Goal: Navigation & Orientation: Go to known website

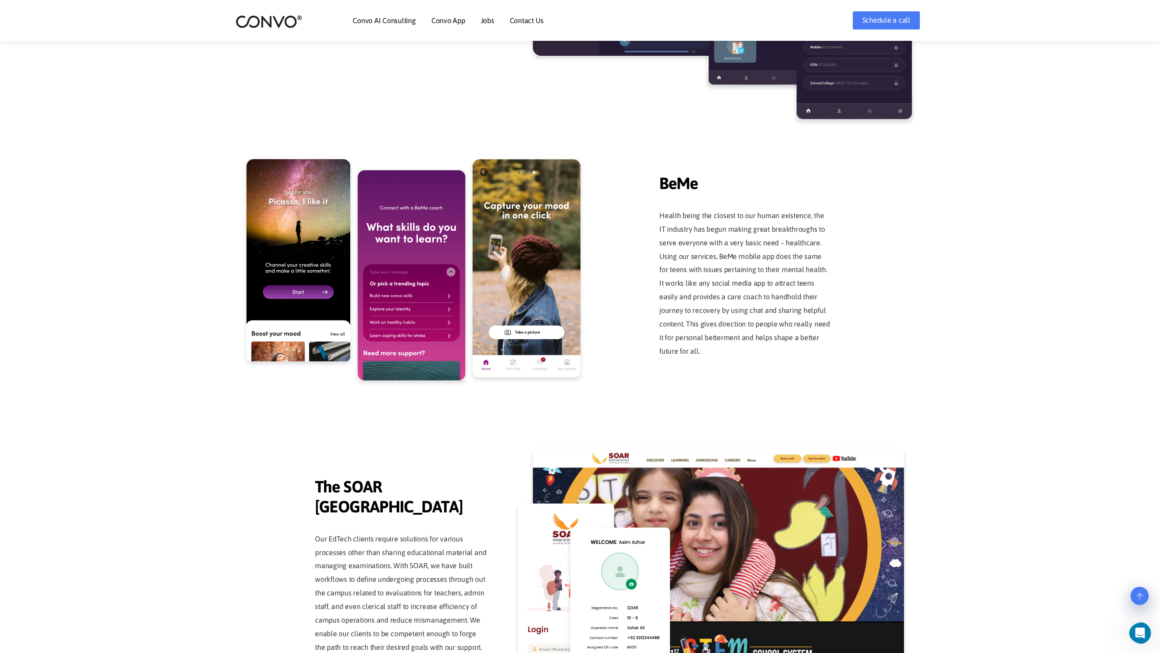
scroll to position [2307, 0]
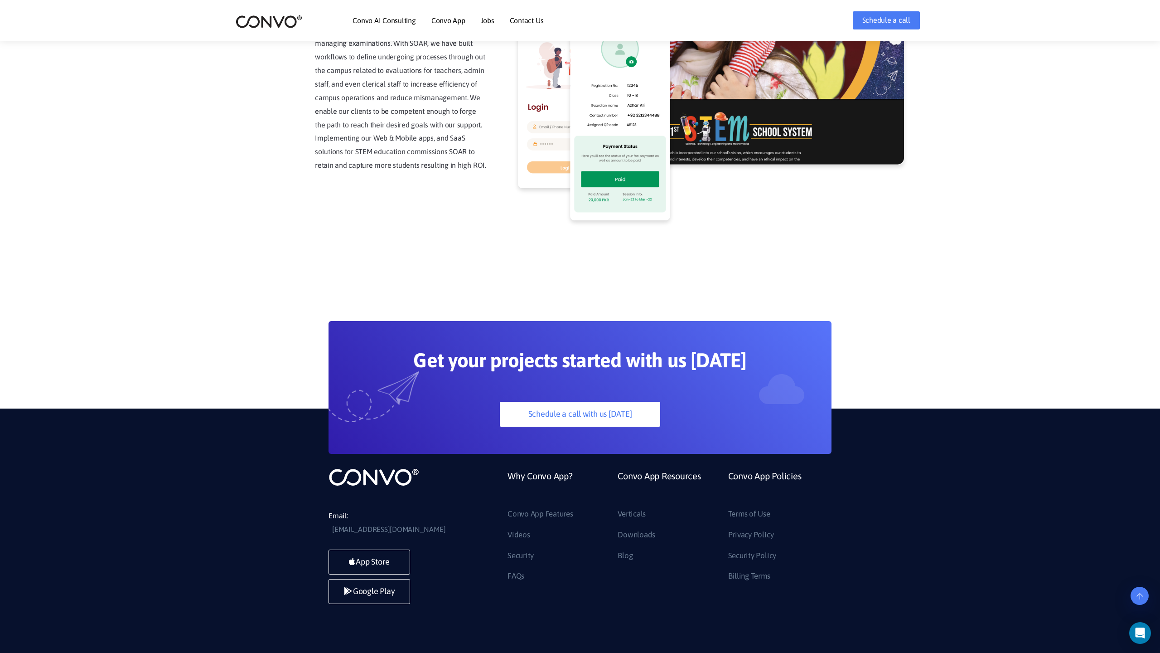
scroll to position [2307, 0]
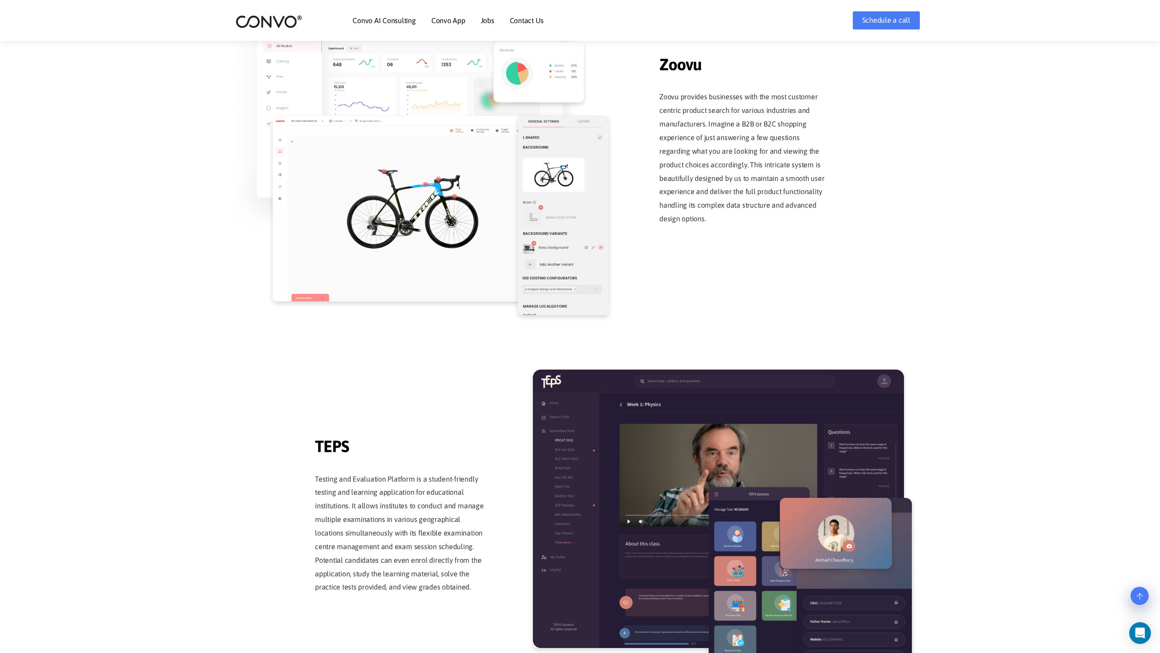
scroll to position [1776, 0]
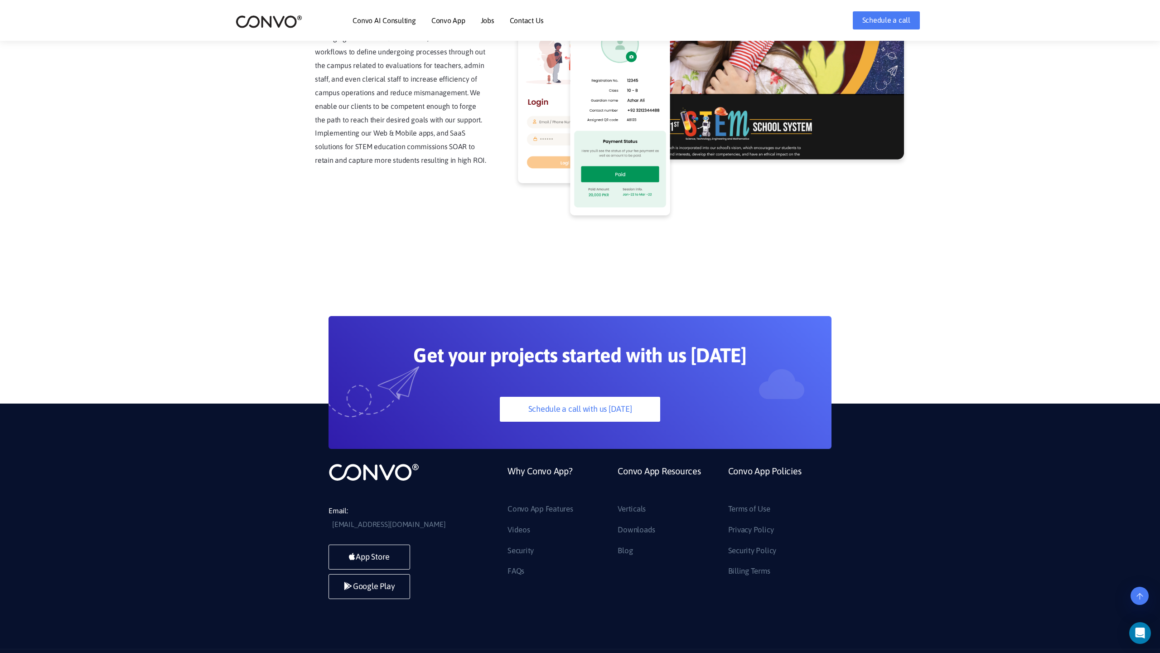
scroll to position [2307, 0]
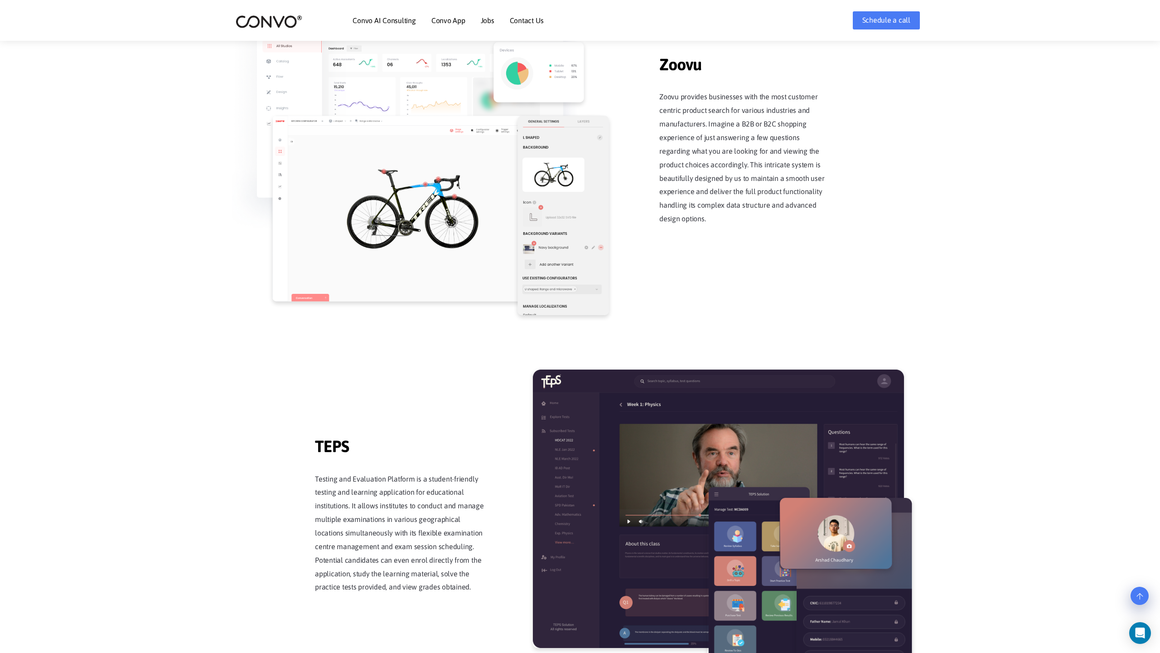
scroll to position [1776, 0]
